Goal: Task Accomplishment & Management: Manage account settings

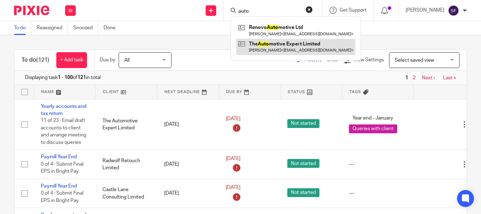
type input "auto"
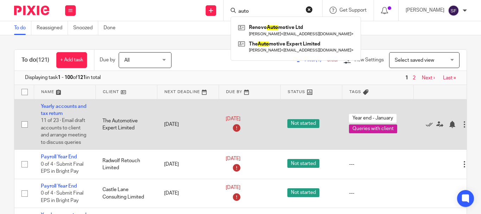
click at [195, 118] on td "20 Apr 2025" at bounding box center [188, 124] width 62 height 51
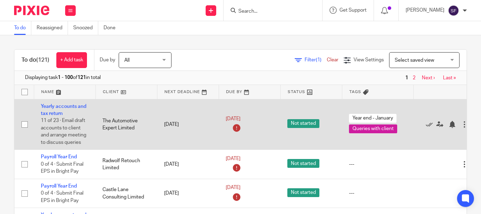
click at [73, 116] on td "Yearly accounts and tax return 11 of 23 · Email draft accounts to client and ar…" at bounding box center [65, 124] width 62 height 51
click at [54, 105] on link "Yearly accounts and tax return" at bounding box center [63, 110] width 45 height 12
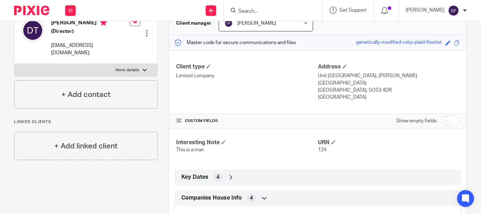
scroll to position [67, 0]
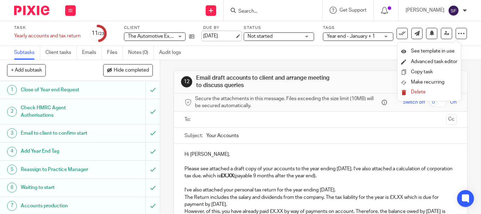
click at [213, 58] on div "Subtasks Client tasks Emails Files Notes (0) Audit logs" at bounding box center [240, 53] width 481 height 14
click at [218, 34] on link "14 Mar 2025" at bounding box center [219, 35] width 32 height 7
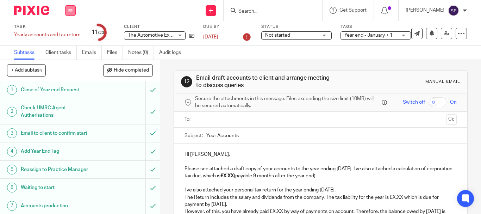
click at [68, 14] on button at bounding box center [70, 10] width 11 height 11
click at [70, 32] on link "Work" at bounding box center [67, 32] width 12 height 5
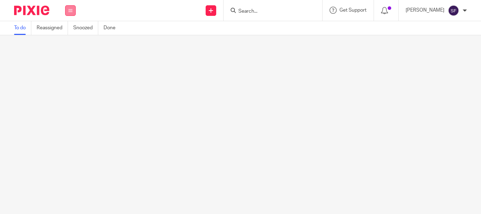
click at [69, 11] on icon at bounding box center [70, 10] width 4 height 4
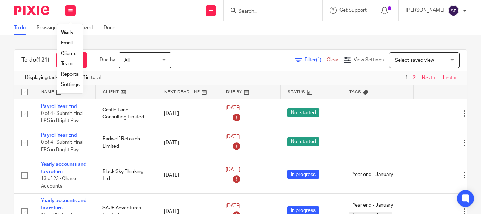
click at [209, 52] on div "Filter (1) Clear View Settings View Settings (1) Filters Clear Save Manage save…" at bounding box center [325, 60] width 283 height 16
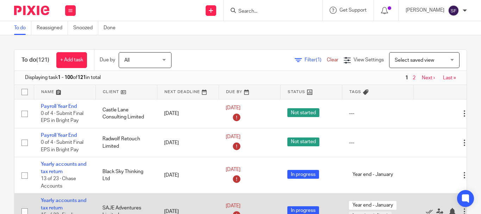
scroll to position [35, 0]
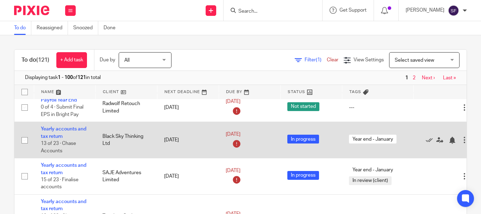
click at [180, 141] on td "[DATE]" at bounding box center [188, 140] width 62 height 36
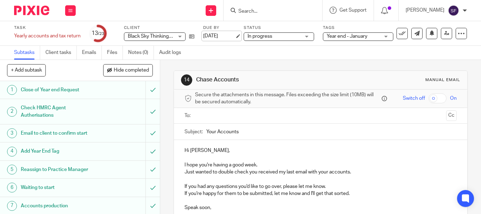
click at [217, 38] on link "[DATE]" at bounding box center [219, 35] width 32 height 7
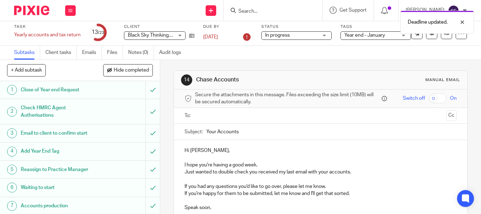
click at [212, 49] on div "Subtasks Client tasks Emails Files Notes (0) Audit logs" at bounding box center [240, 53] width 481 height 14
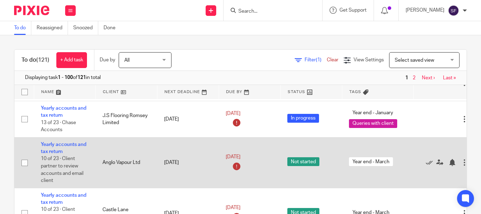
scroll to position [141, 0]
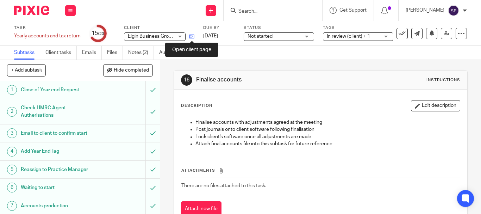
click at [191, 37] on icon at bounding box center [191, 36] width 5 height 5
click at [215, 36] on link "31 Jul 2025" at bounding box center [219, 35] width 32 height 7
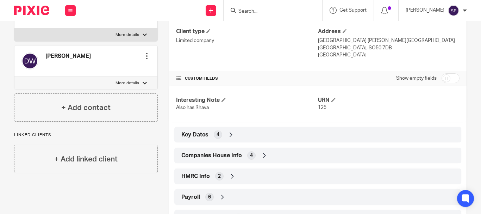
scroll to position [141, 0]
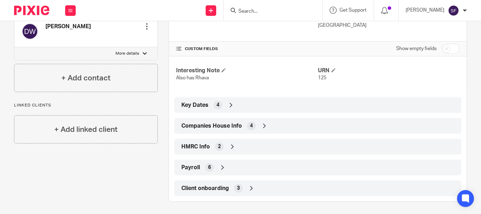
click at [213, 126] on span "Companies House Info" at bounding box center [211, 125] width 61 height 7
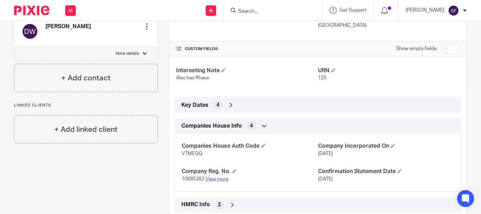
click at [217, 179] on link "View more" at bounding box center [216, 178] width 23 height 5
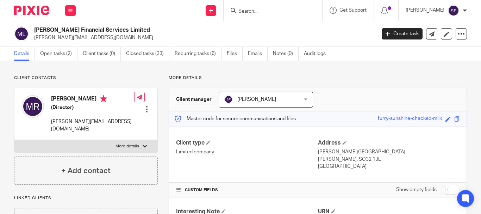
click at [66, 52] on link "Open tasks (2)" at bounding box center [58, 54] width 37 height 14
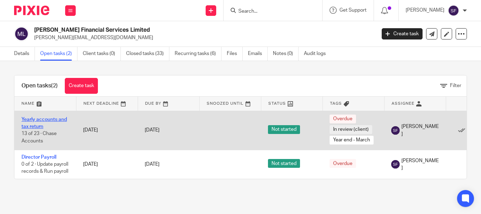
click at [35, 125] on link "Yearly accounts and tax return" at bounding box center [43, 123] width 45 height 12
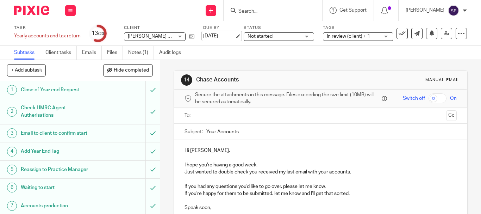
click at [235, 38] on link "31 Jul 2025" at bounding box center [219, 35] width 32 height 7
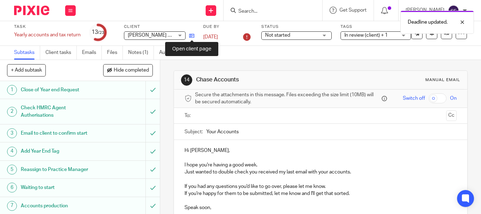
click at [192, 35] on icon at bounding box center [191, 35] width 5 height 5
click at [193, 34] on icon at bounding box center [191, 35] width 5 height 5
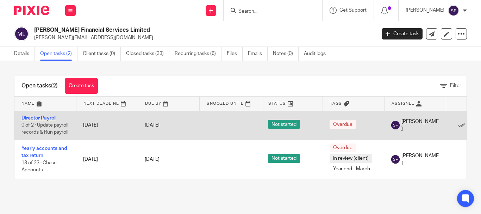
click at [38, 116] on link "Director Payroll" at bounding box center [38, 118] width 35 height 5
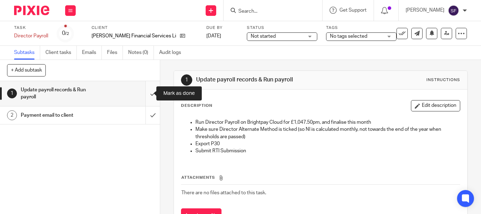
click at [146, 95] on input "submit" at bounding box center [80, 93] width 160 height 25
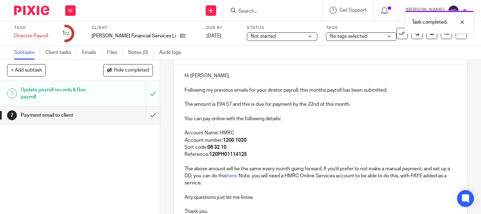
scroll to position [70, 0]
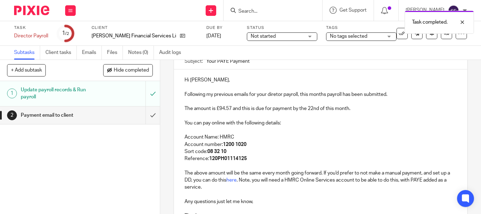
click at [275, 92] on p "Following my previous emails for your diretor payroll, this months payroll has …" at bounding box center [321, 94] width 272 height 7
drag, startPoint x: 325, startPoint y: 108, endPoint x: 333, endPoint y: 108, distance: 7.4
click at [333, 108] on p "The amount is £94.57 and this is due for payment by the 22nd of this month." at bounding box center [321, 108] width 272 height 7
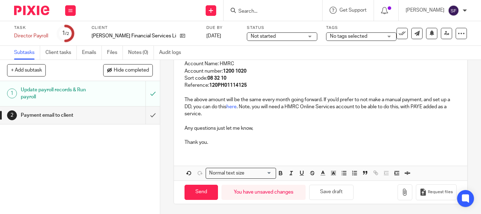
scroll to position [144, 0]
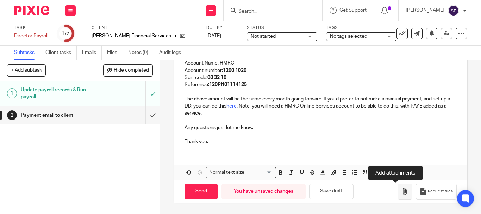
click at [401, 189] on icon "button" at bounding box center [404, 191] width 7 height 7
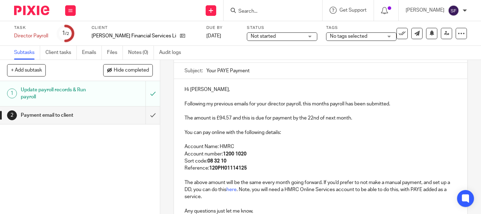
scroll to position [39, 0]
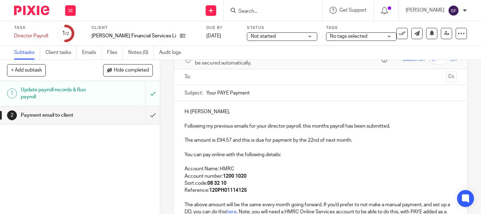
click at [201, 77] on input "text" at bounding box center [320, 77] width 245 height 8
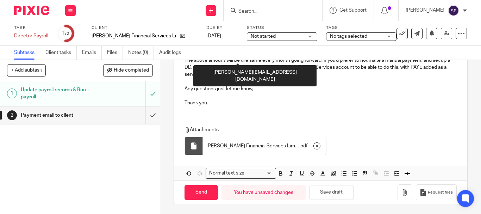
scroll to position [186, 0]
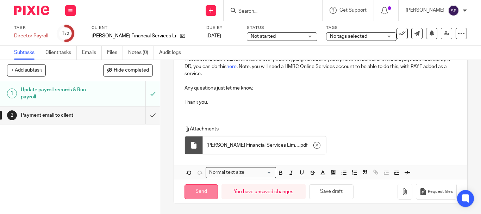
click at [198, 192] on input "Send" at bounding box center [201, 191] width 33 height 15
type input "Sent"
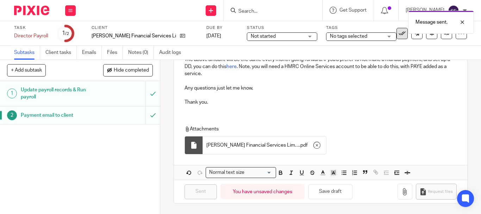
click at [399, 35] on icon at bounding box center [402, 33] width 7 height 7
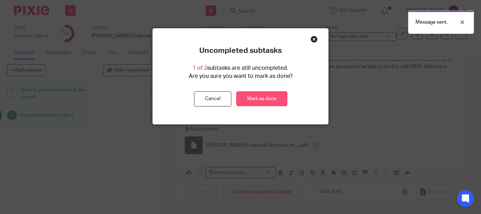
click at [238, 101] on link "Mark as done" at bounding box center [261, 98] width 51 height 15
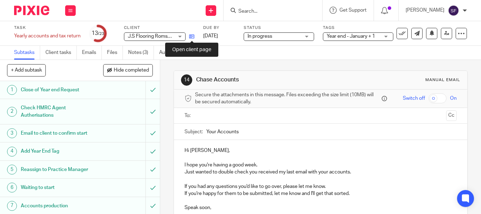
click at [193, 37] on icon at bounding box center [191, 36] width 5 height 5
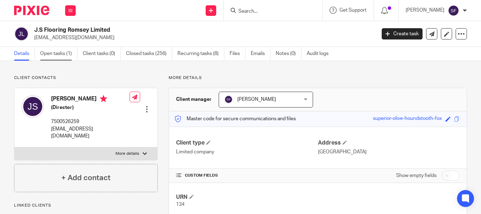
click at [47, 56] on link "Open tasks (1)" at bounding box center [58, 54] width 37 height 14
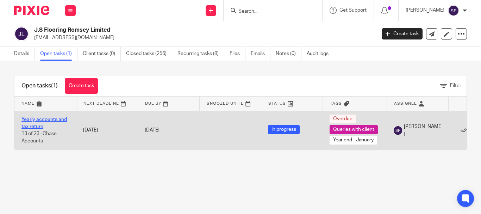
click at [60, 120] on link "Yearly accounts and tax return" at bounding box center [43, 123] width 45 height 12
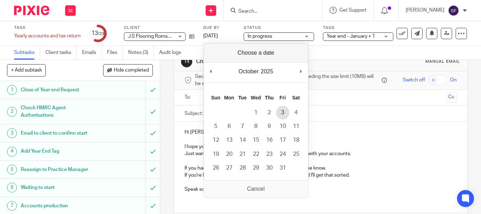
scroll to position [35, 0]
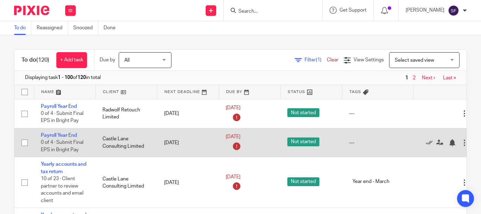
scroll to position [35, 0]
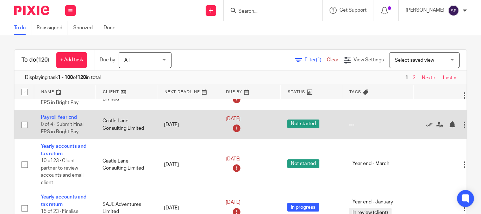
scroll to position [35, 0]
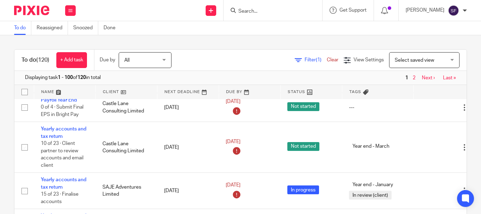
click at [277, 12] on input "Search" at bounding box center [269, 11] width 63 height 6
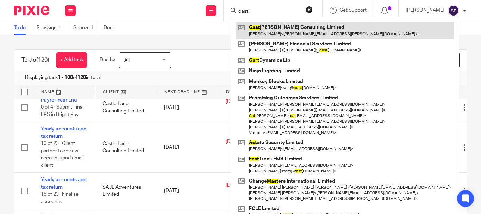
type input "cast"
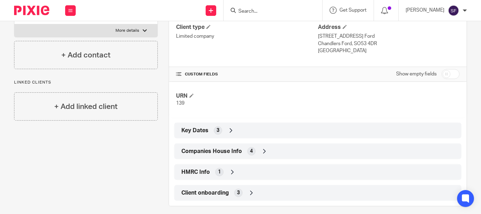
scroll to position [122, 0]
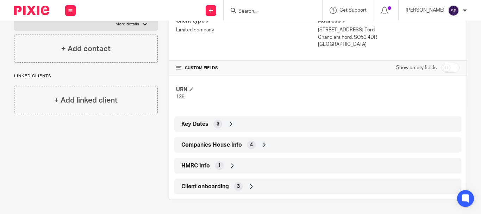
click at [208, 141] on span "Companies House Info" at bounding box center [211, 144] width 61 height 7
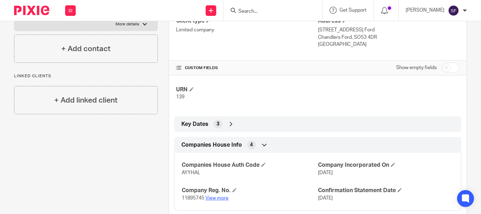
click at [214, 199] on link "View more" at bounding box center [216, 197] width 23 height 5
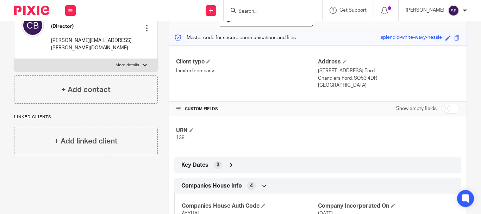
scroll to position [0, 0]
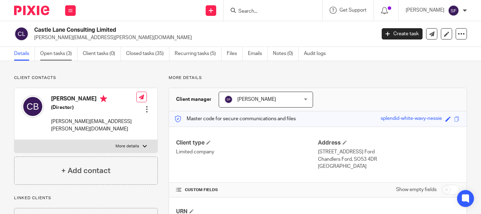
click at [56, 52] on link "Open tasks (3)" at bounding box center [58, 54] width 37 height 14
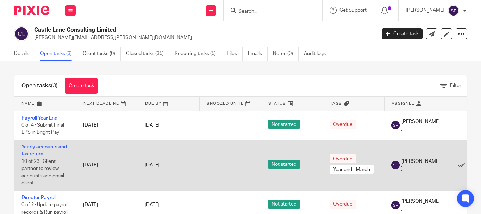
click at [31, 146] on link "Yearly accounts and tax return" at bounding box center [43, 150] width 45 height 12
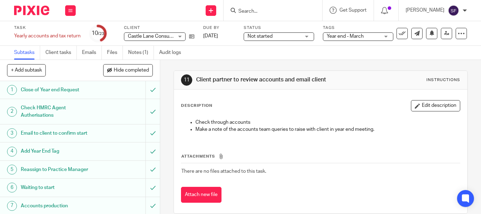
scroll to position [176, 0]
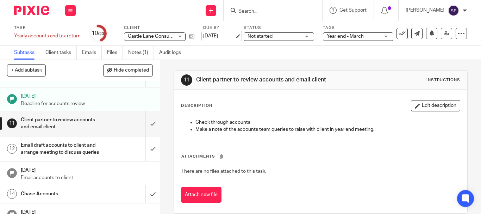
click at [220, 36] on link "31 Jul 2025" at bounding box center [219, 35] width 32 height 7
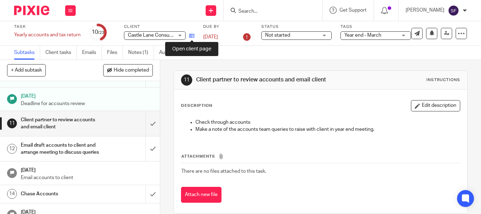
click at [194, 36] on icon at bounding box center [191, 35] width 5 height 5
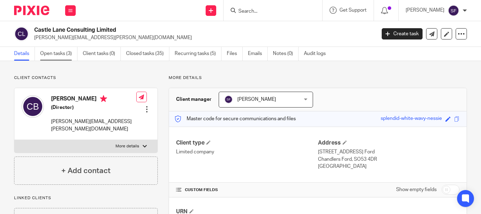
click at [53, 52] on link "Open tasks (3)" at bounding box center [58, 54] width 37 height 14
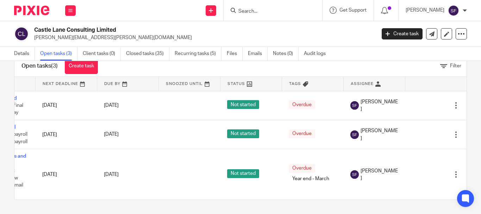
scroll to position [0, 51]
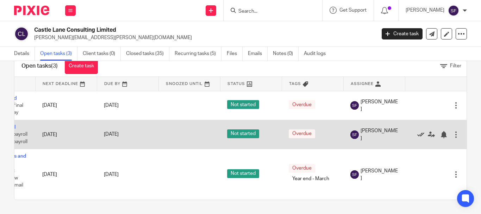
click at [417, 131] on icon at bounding box center [420, 134] width 7 height 7
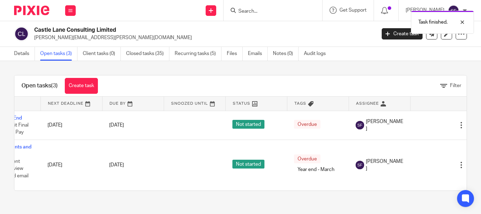
scroll to position [0, 0]
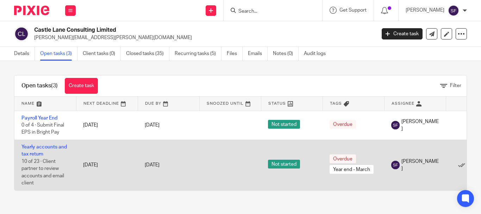
click at [94, 163] on td "[DATE]" at bounding box center [107, 164] width 62 height 50
click at [31, 152] on link "Yearly accounts and tax return" at bounding box center [43, 150] width 45 height 12
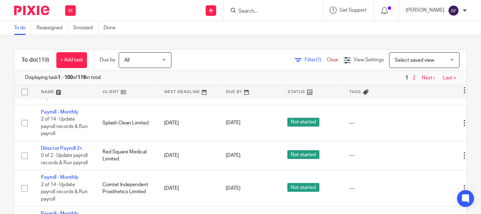
scroll to position [1373, 0]
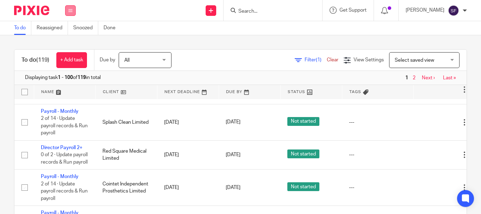
click at [67, 9] on button at bounding box center [70, 10] width 11 height 11
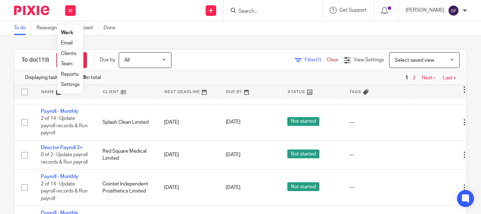
click at [174, 41] on div "To do (119) + Add task Due by All All Today Tomorrow This week Next week This m…" at bounding box center [240, 124] width 481 height 179
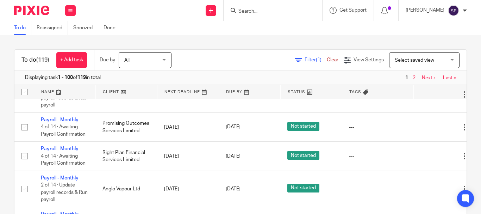
scroll to position [1725, 0]
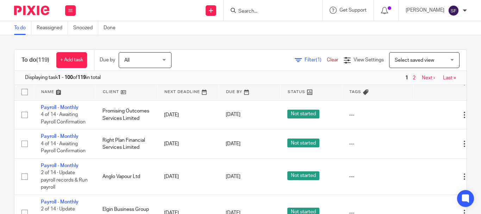
click at [429, 49] on icon at bounding box center [429, 45] width 7 height 7
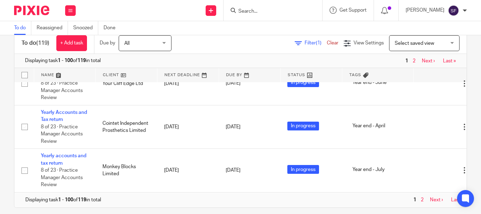
scroll to position [25, 0]
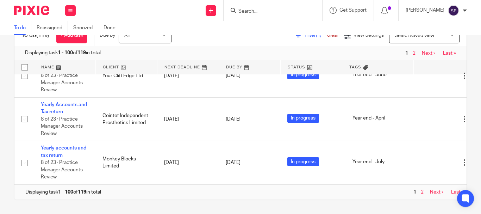
click at [434, 189] on link "Next ›" at bounding box center [436, 191] width 13 height 5
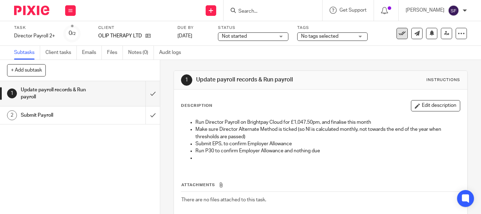
click at [397, 37] on button at bounding box center [402, 33] width 11 height 11
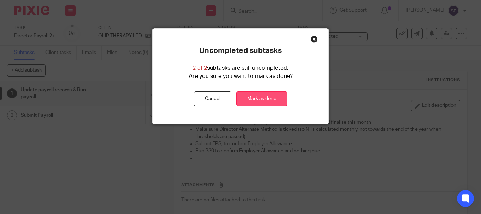
click at [261, 101] on link "Mark as done" at bounding box center [261, 98] width 51 height 15
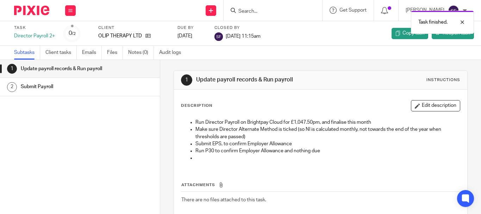
click at [264, 7] on div "Task finished." at bounding box center [357, 20] width 233 height 27
click at [269, 12] on div "Task finished." at bounding box center [357, 20] width 233 height 27
click at [461, 21] on div at bounding box center [457, 22] width 19 height 8
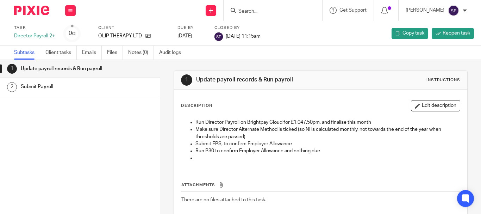
click at [301, 10] on input "Search" at bounding box center [269, 11] width 63 height 6
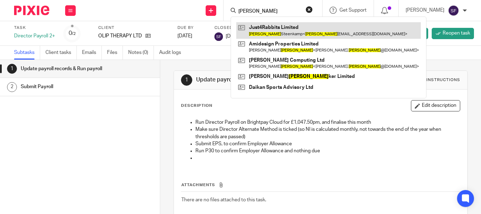
type input "martin"
click at [295, 27] on link at bounding box center [328, 30] width 185 height 16
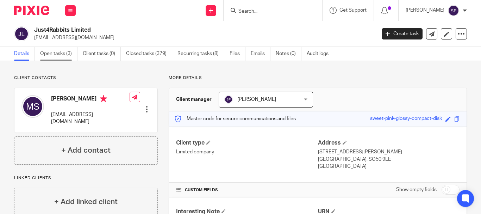
click at [67, 54] on link "Open tasks (3)" at bounding box center [58, 54] width 37 height 14
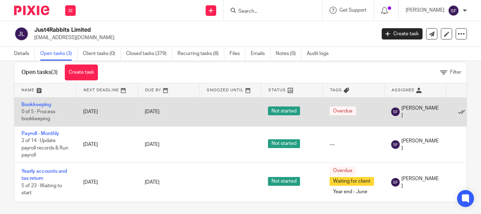
scroll to position [21, 0]
